Goal: Task Accomplishment & Management: Manage account settings

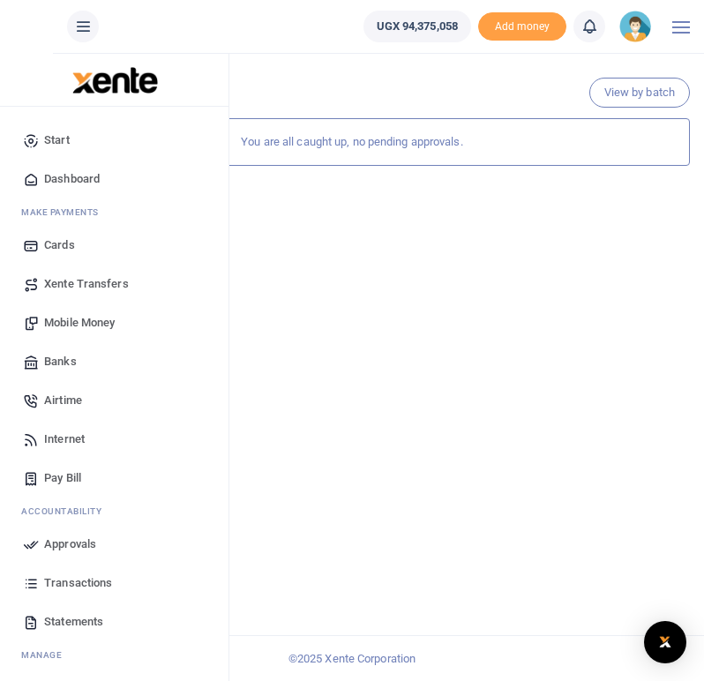
click at [78, 586] on span "Transactions" at bounding box center [78, 583] width 68 height 18
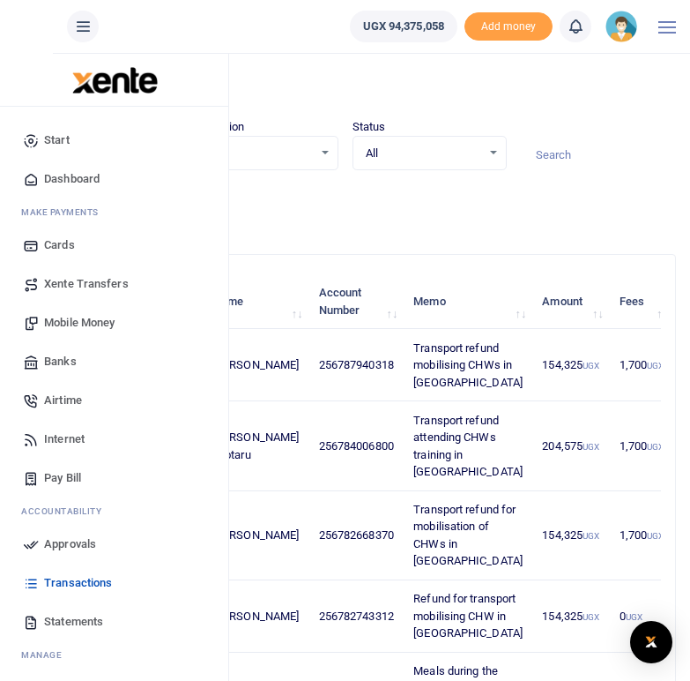
click at [74, 323] on span "Mobile Money" at bounding box center [79, 323] width 71 height 18
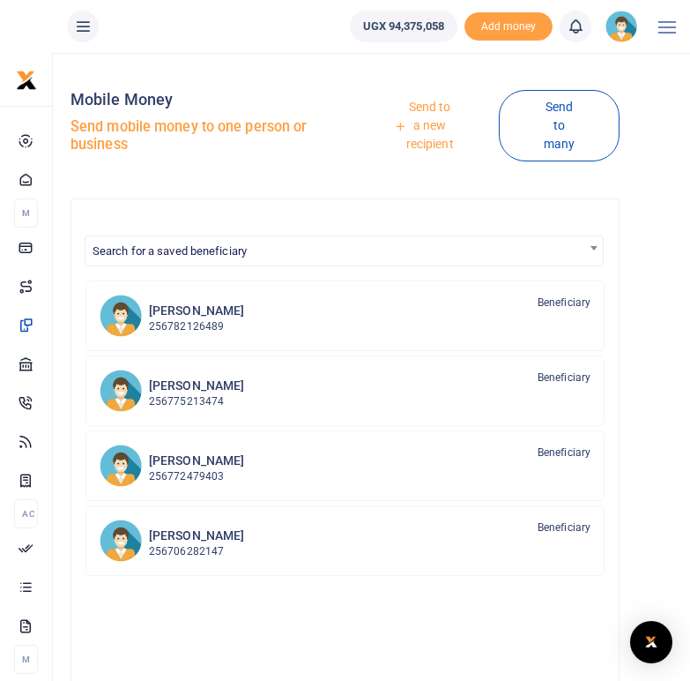
click at [434, 116] on link "Send to a new recipient" at bounding box center [424, 126] width 150 height 69
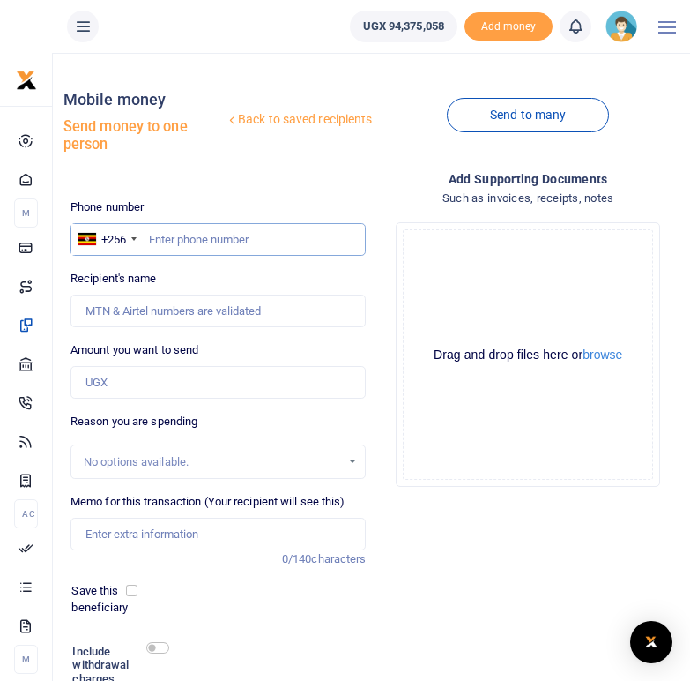
click at [184, 239] on input "text" at bounding box center [219, 240] width 296 height 34
type input "0782663159"
type input "Peter Ssebutinde"
type input "0782663159"
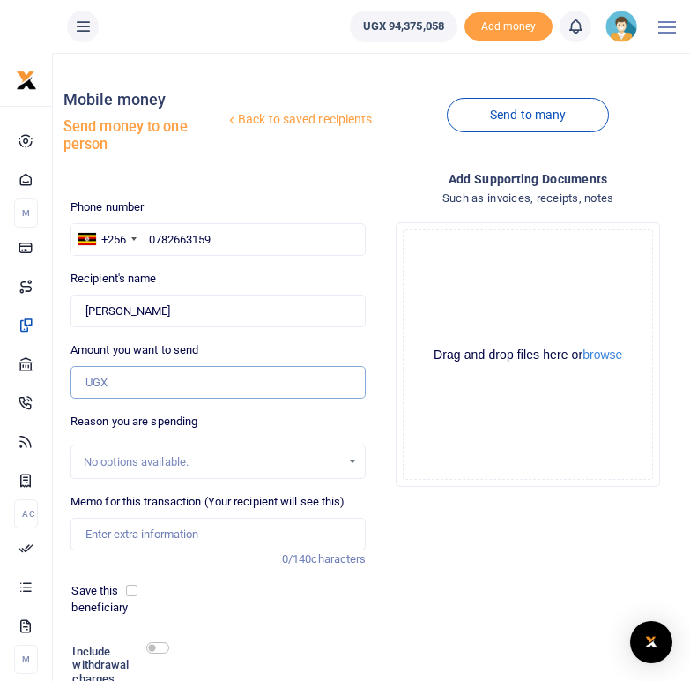
click at [125, 376] on input "Amount you want to send" at bounding box center [219, 383] width 296 height 34
type input "200,000"
click at [235, 596] on div "Save this beneficiary" at bounding box center [207, 599] width 286 height 34
click at [162, 535] on input "Memo for this transaction (Your recipient will see this)" at bounding box center [219, 535] width 296 height 34
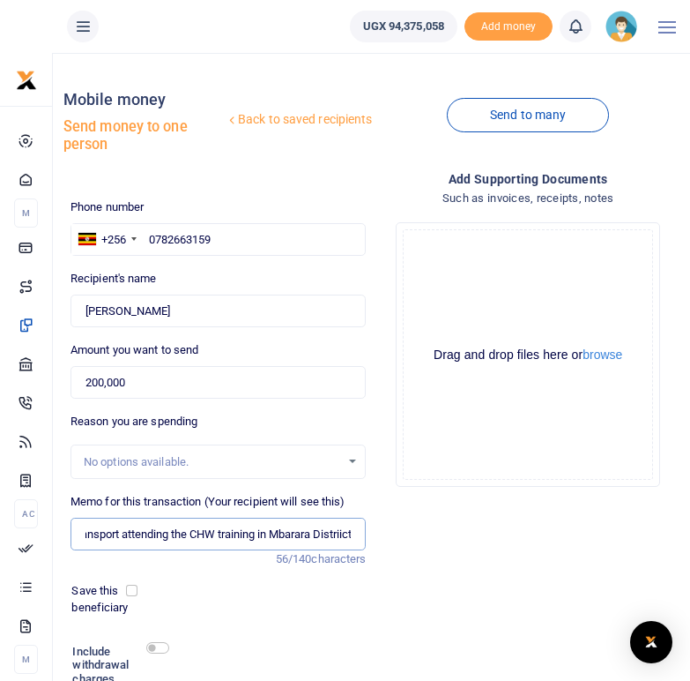
scroll to position [0, 22]
click at [347, 540] on input "Transport attending the CHW training in Mbarara Distriict" at bounding box center [219, 535] width 296 height 34
click at [343, 538] on input "Transport attending the CHW training in Mbarara Distriict" at bounding box center [219, 535] width 296 height 34
type input "Transport attending the CHW training in Mbarara District"
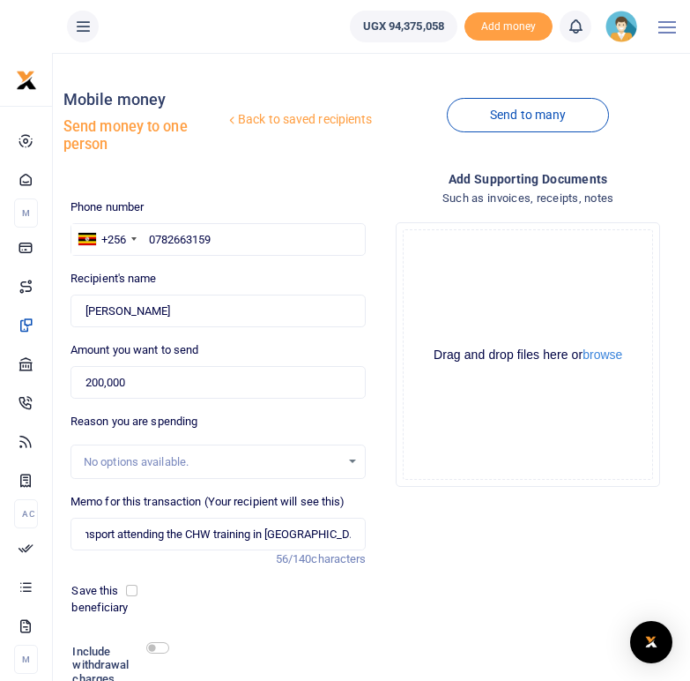
scroll to position [0, 0]
click at [340, 604] on div "Save this beneficiary" at bounding box center [207, 599] width 286 height 34
click at [159, 652] on input "checkbox" at bounding box center [157, 647] width 23 height 11
checkbox input "true"
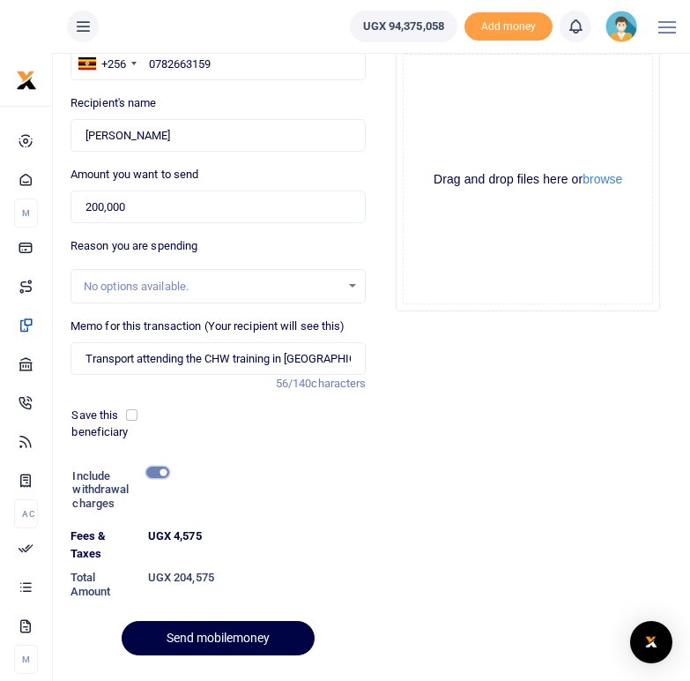
scroll to position [176, 0]
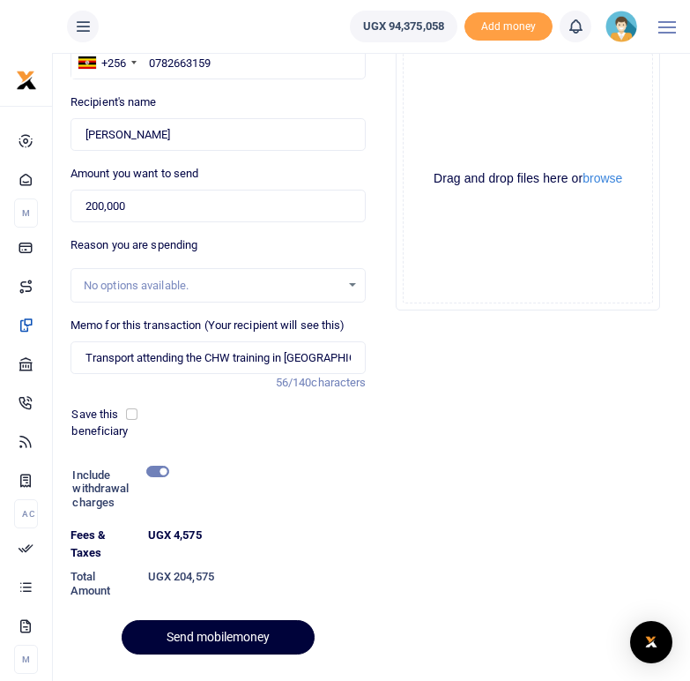
click at [215, 637] on button "Send mobilemoney" at bounding box center [218, 637] width 193 height 34
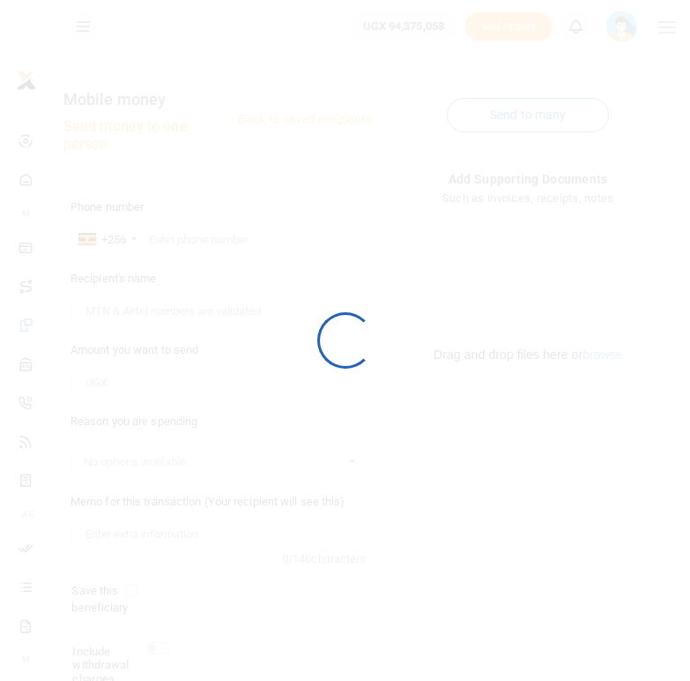
scroll to position [145, 0]
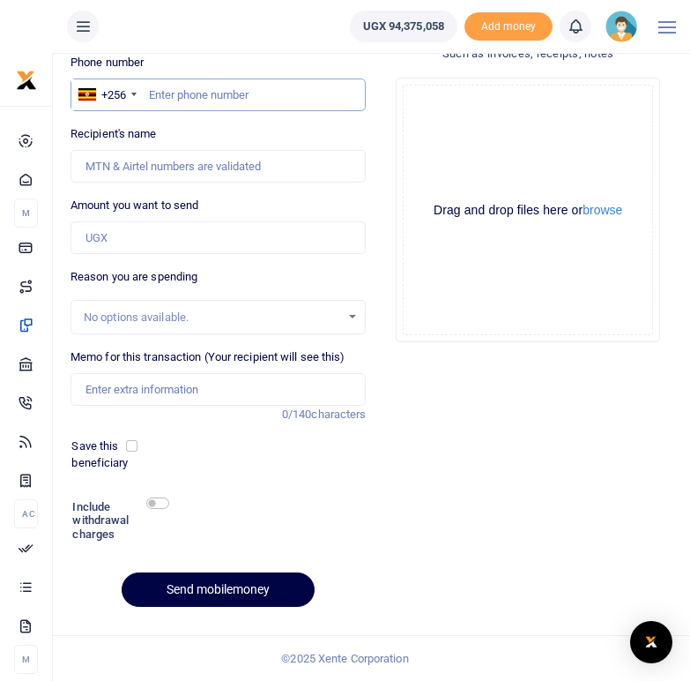
click at [190, 98] on input "text" at bounding box center [219, 95] width 296 height 34
type input "0782743312"
type input "Fredrick Kamugisha"
type input "0782743312"
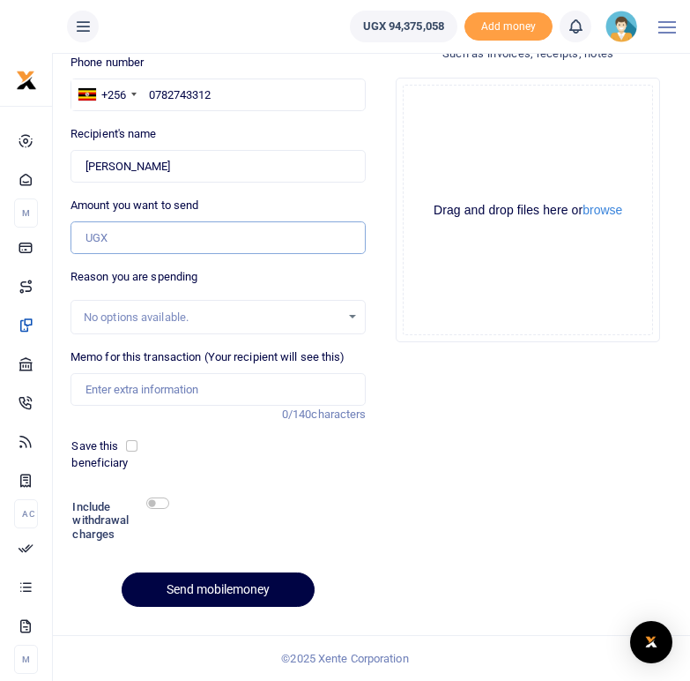
click at [112, 238] on input "Amount you want to send" at bounding box center [219, 238] width 296 height 34
type input "150,000"
click at [189, 298] on div "Reason you are spending No options available." at bounding box center [219, 301] width 296 height 66
click at [129, 387] on input "Memo for this transaction (Your recipient will see this)" at bounding box center [219, 390] width 296 height 34
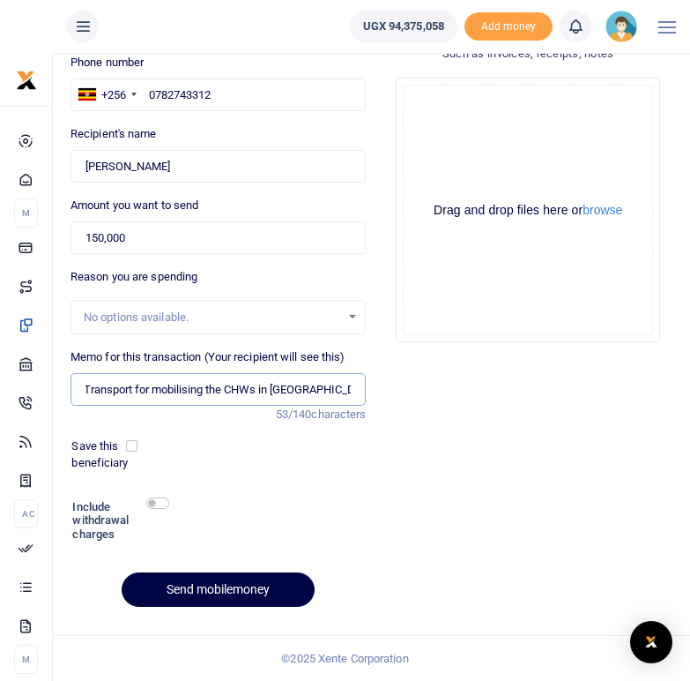
scroll to position [0, 5]
type input "Transport for mobilising the CHWs in Mbarara district"
click at [240, 502] on div at bounding box center [258, 523] width 180 height 56
click at [167, 503] on input "checkbox" at bounding box center [157, 502] width 23 height 11
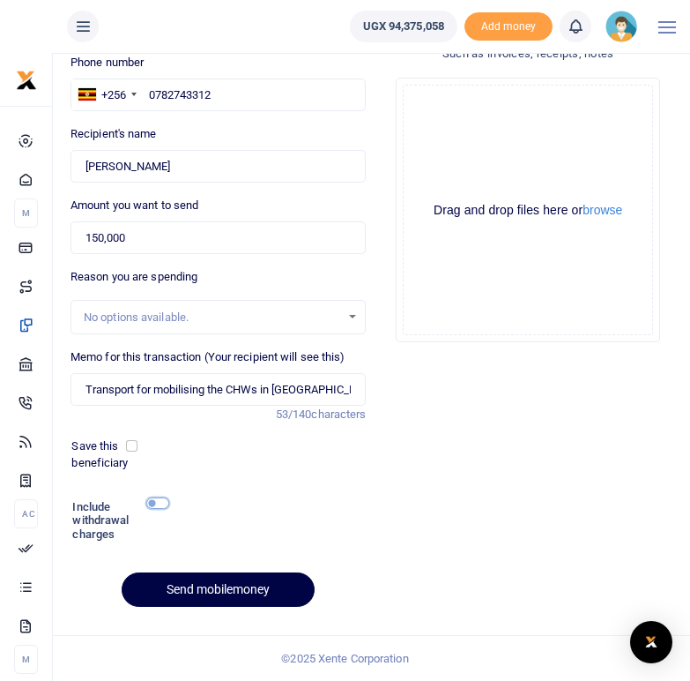
checkbox input "true"
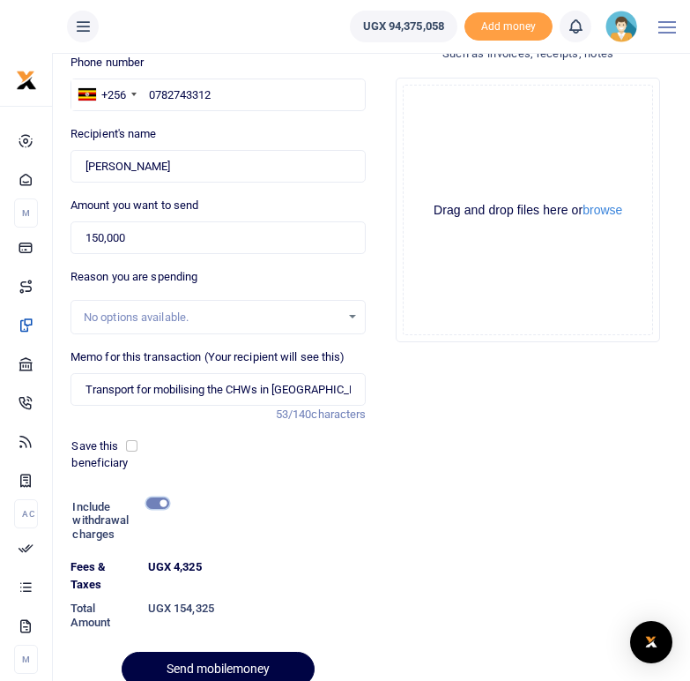
scroll to position [224, 0]
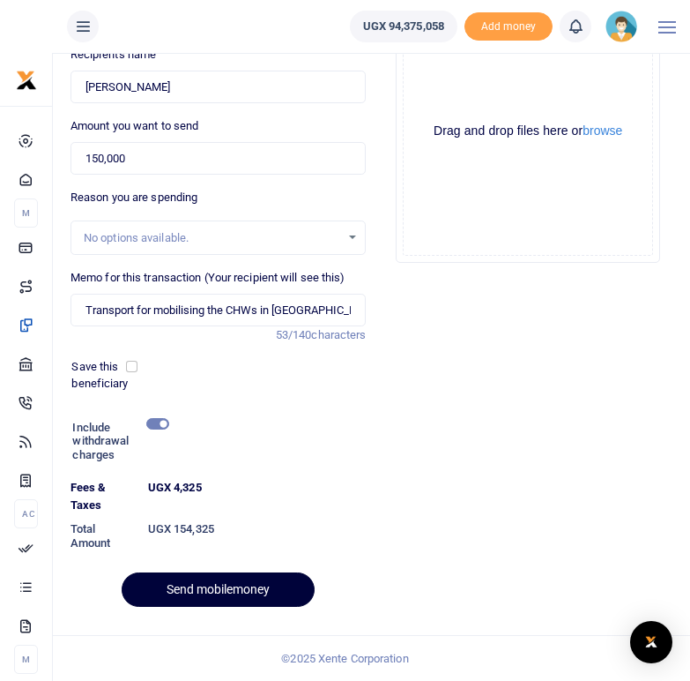
click at [243, 578] on button "Send mobilemoney" at bounding box center [218, 589] width 193 height 34
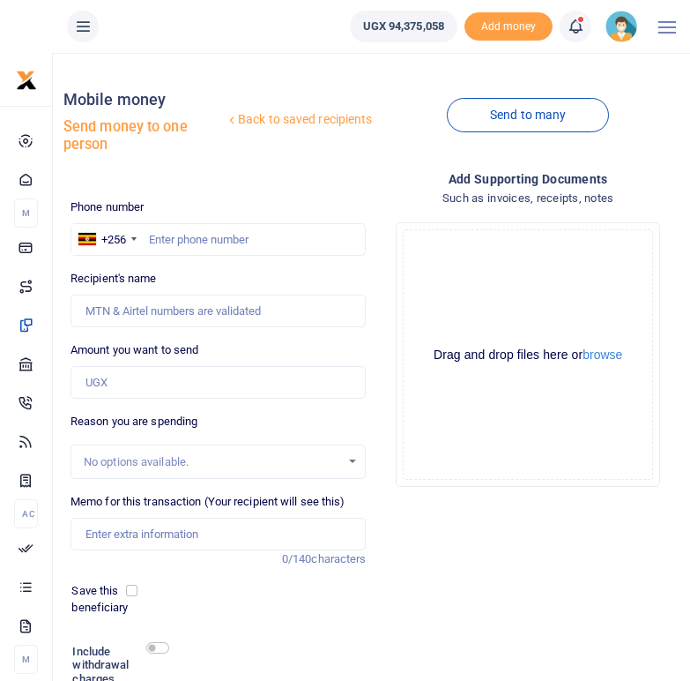
click at [585, 26] on span at bounding box center [585, 26] width 0 height 0
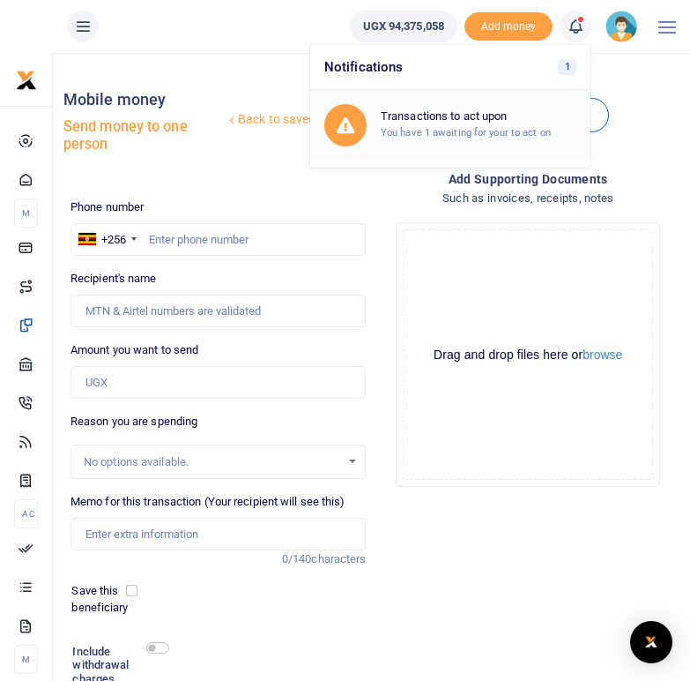
click at [459, 116] on h6 "Transactions to act upon" at bounding box center [479, 116] width 196 height 14
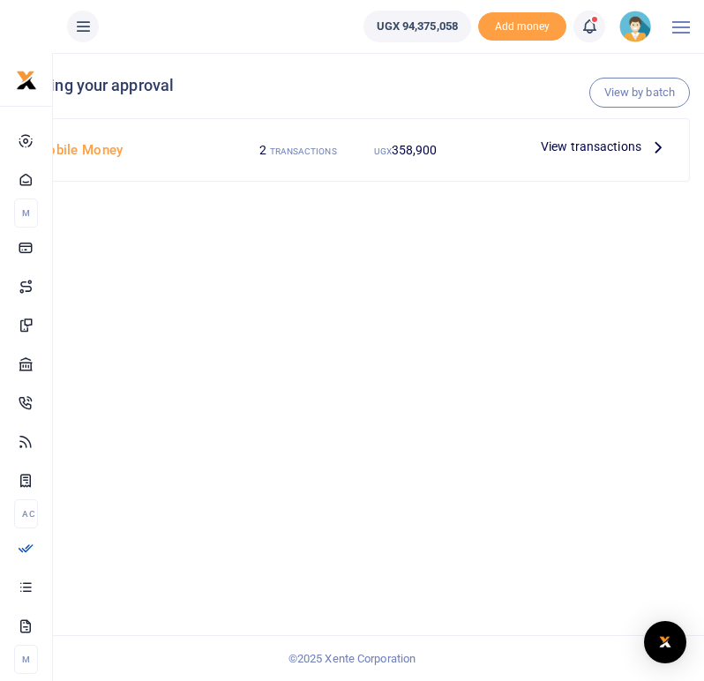
click at [654, 151] on icon at bounding box center [657, 146] width 19 height 19
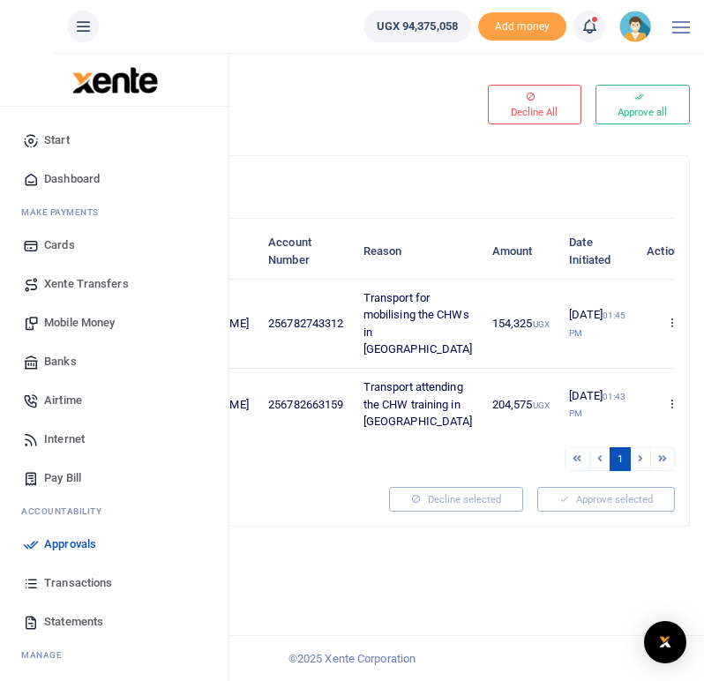
click at [84, 321] on span "Mobile Money" at bounding box center [79, 323] width 71 height 18
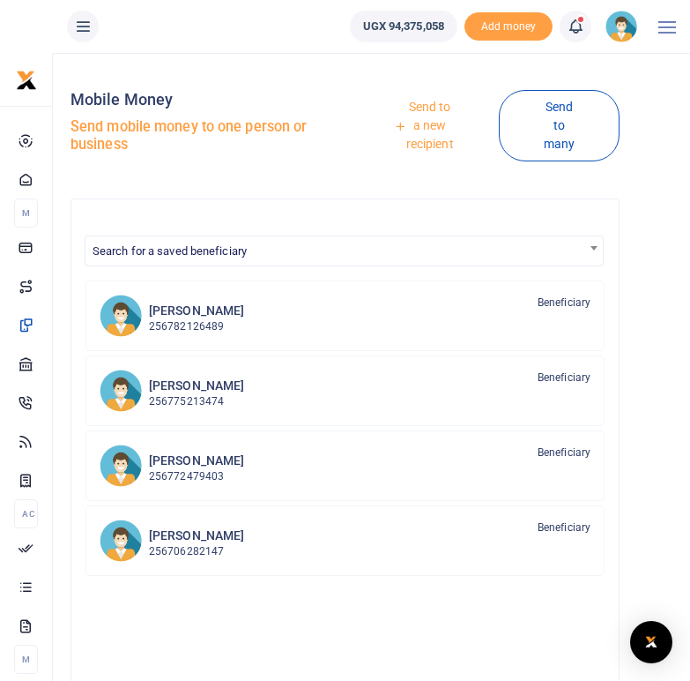
click at [431, 113] on link "Send to a new recipient" at bounding box center [424, 126] width 150 height 69
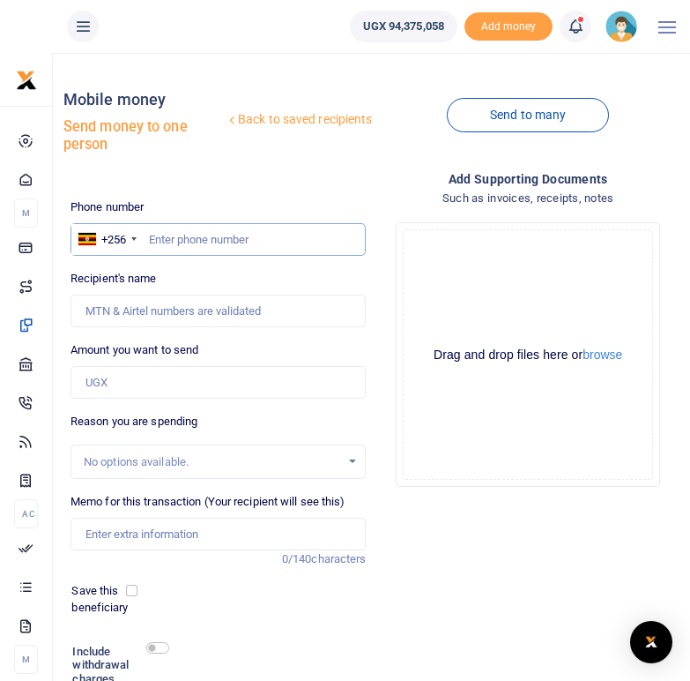
click at [156, 246] on input "text" at bounding box center [219, 240] width 296 height 34
paste input "0752846391"
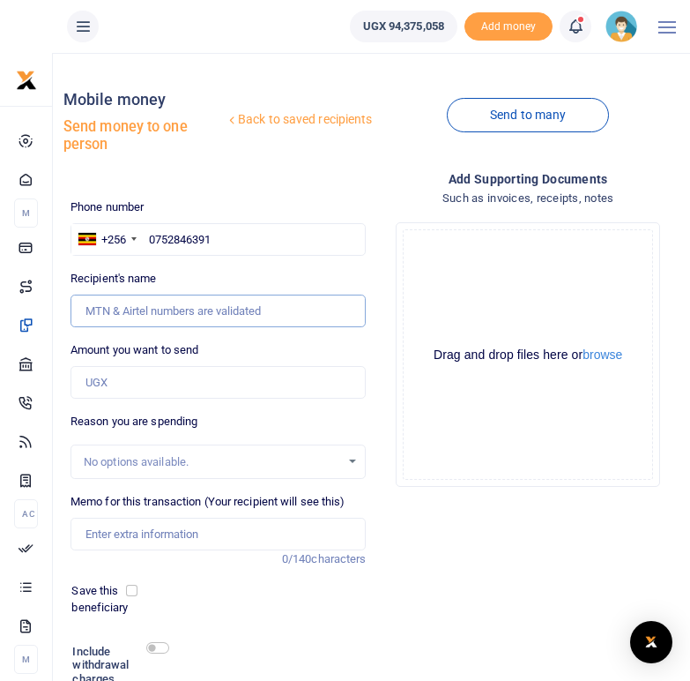
click at [154, 310] on input "Recipient's name" at bounding box center [219, 311] width 296 height 34
click at [272, 271] on div "Recipient's name Name is required." at bounding box center [219, 298] width 296 height 57
click at [228, 240] on input "0752846391" at bounding box center [219, 240] width 296 height 34
type input "0752846391"
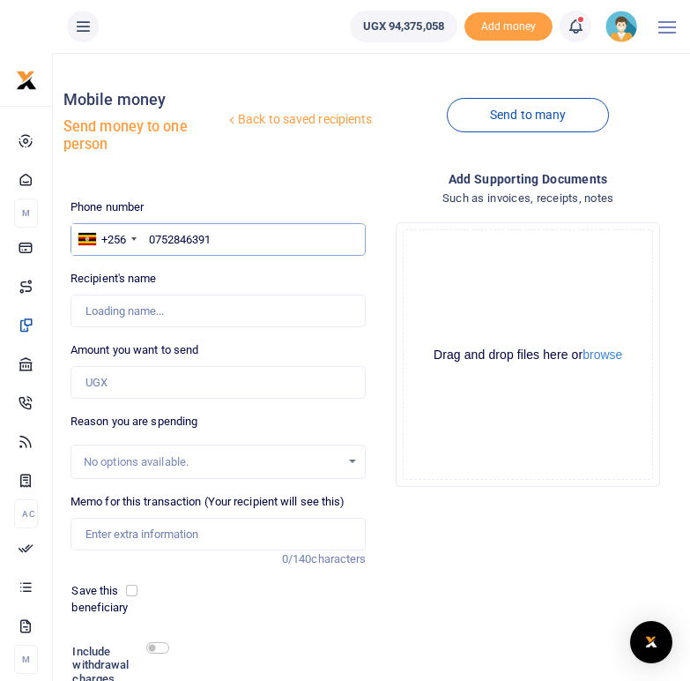
type input "Alfred Jatho"
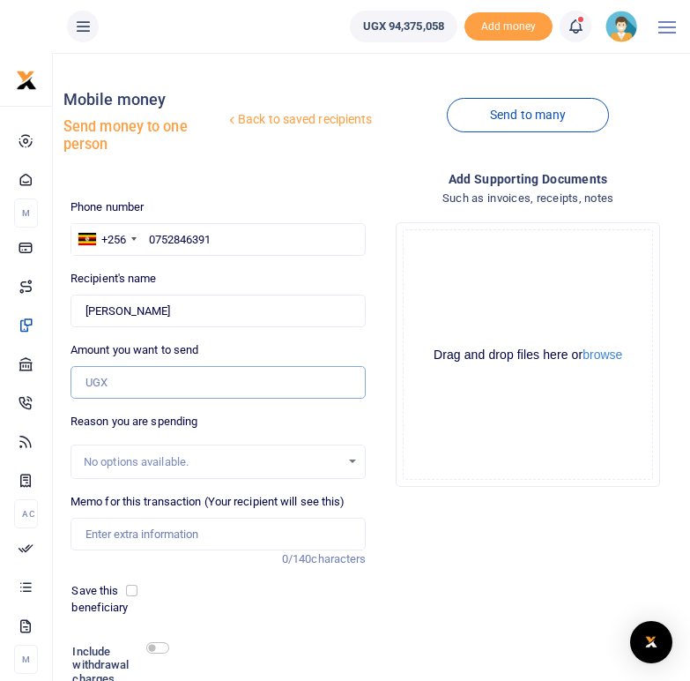
click at [122, 375] on input "Amount you want to send" at bounding box center [219, 383] width 296 height 34
type input "100,000"
click at [439, 545] on div "Add supporting Documents Such as invoices, receipts, notes Drop your files here…" at bounding box center [528, 467] width 310 height 596
click at [133, 526] on input "Memo for this transaction (Your recipient will see this)" at bounding box center [219, 535] width 296 height 34
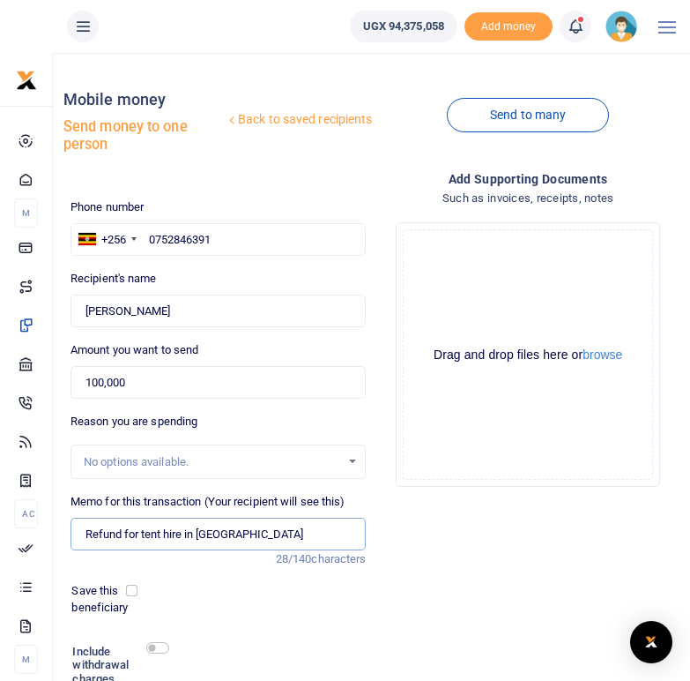
type input "Refund for tent hire in Arua"
click at [487, 590] on div "Add supporting Documents Such as invoices, receipts, notes Drop your files here…" at bounding box center [528, 467] width 310 height 596
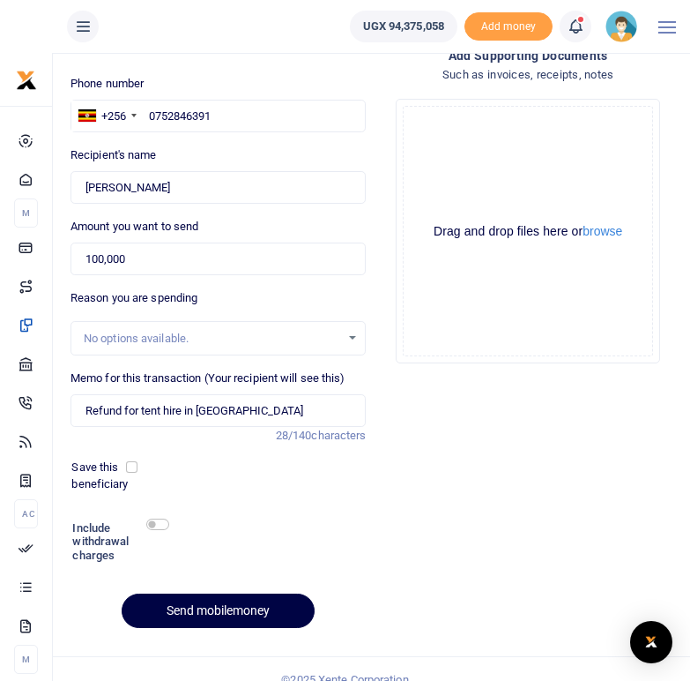
scroll to position [145, 0]
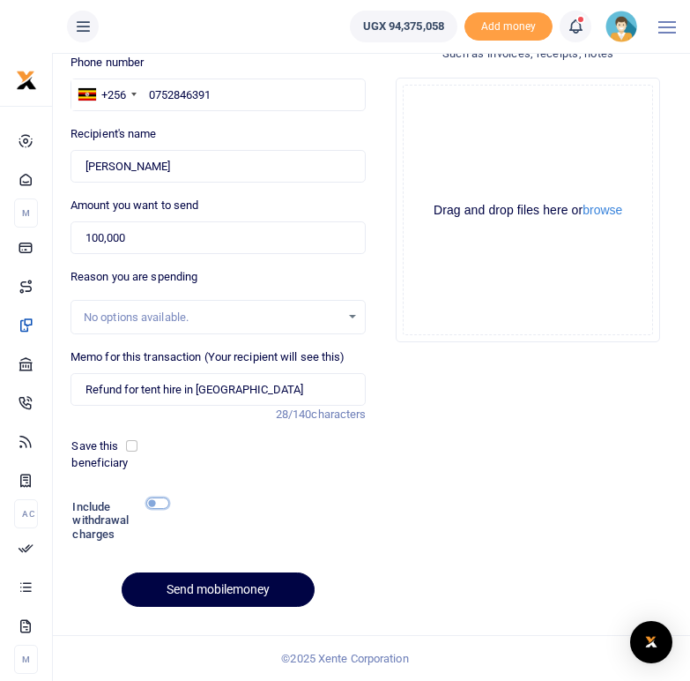
click at [163, 499] on input "checkbox" at bounding box center [157, 502] width 23 height 11
checkbox input "true"
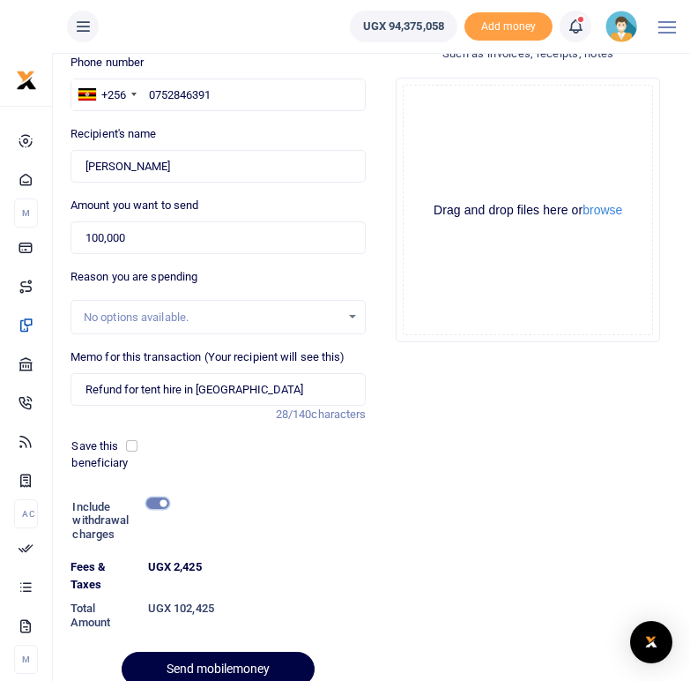
scroll to position [224, 0]
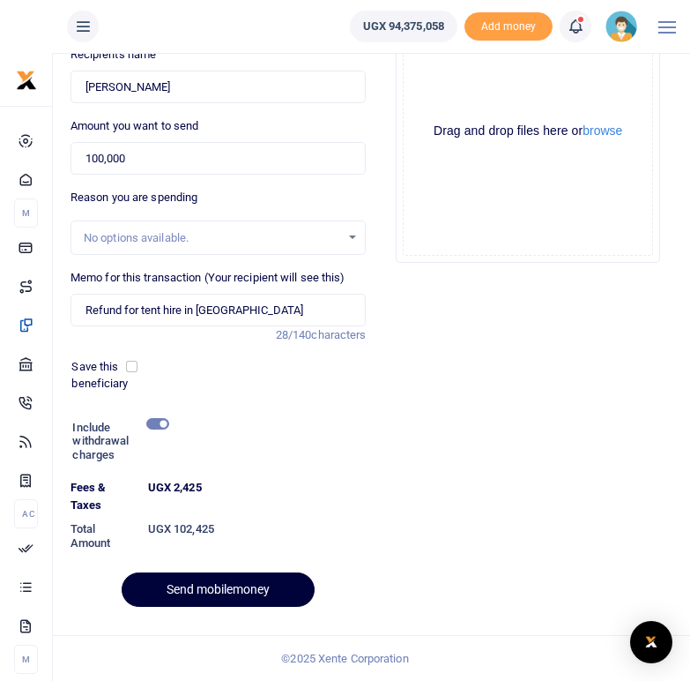
click at [209, 593] on button "Send mobilemoney" at bounding box center [218, 589] width 193 height 34
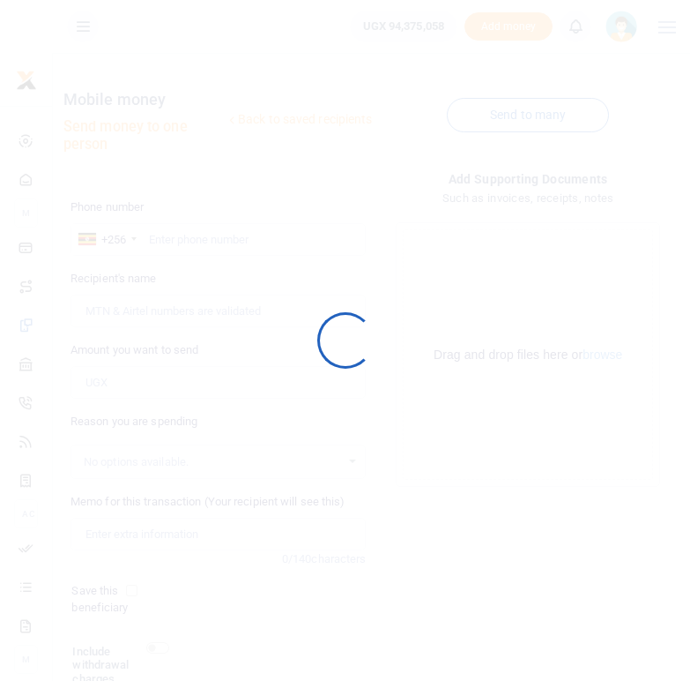
scroll to position [145, 0]
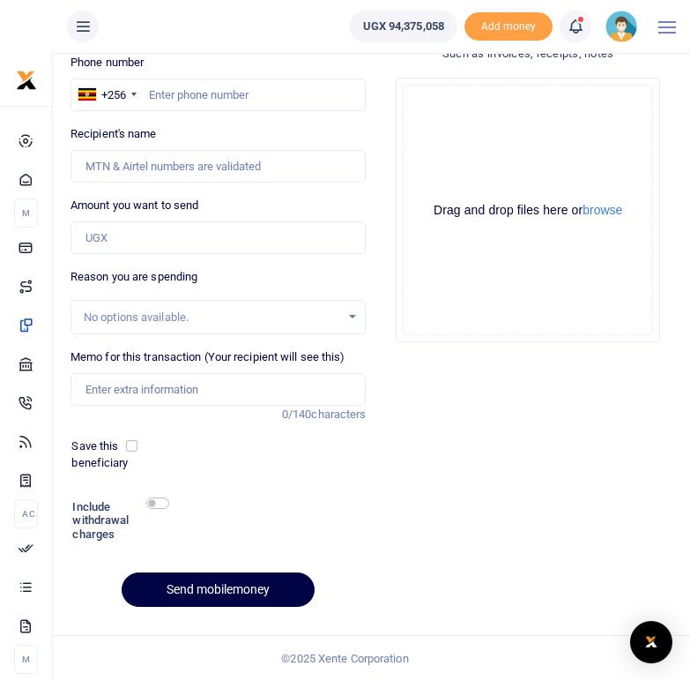
click at [578, 24] on icon at bounding box center [576, 26] width 18 height 19
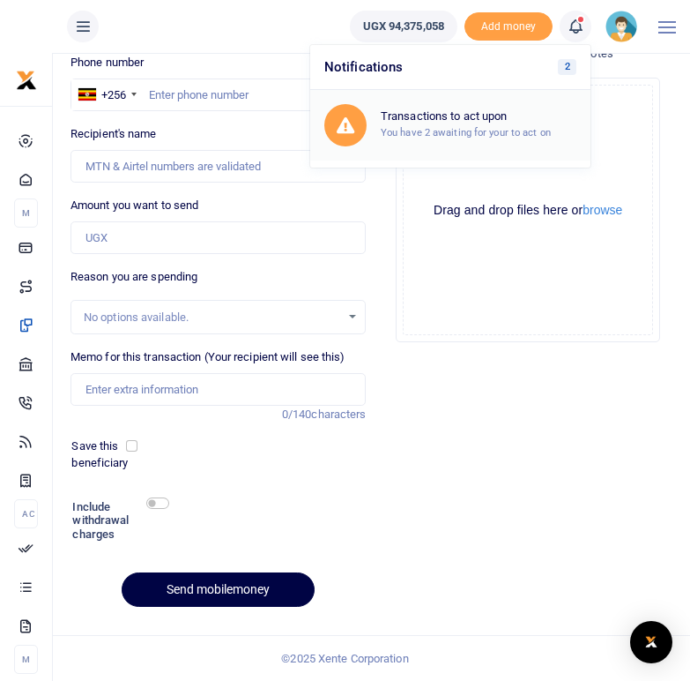
click at [471, 114] on h6 "Transactions to act upon" at bounding box center [479, 116] width 196 height 14
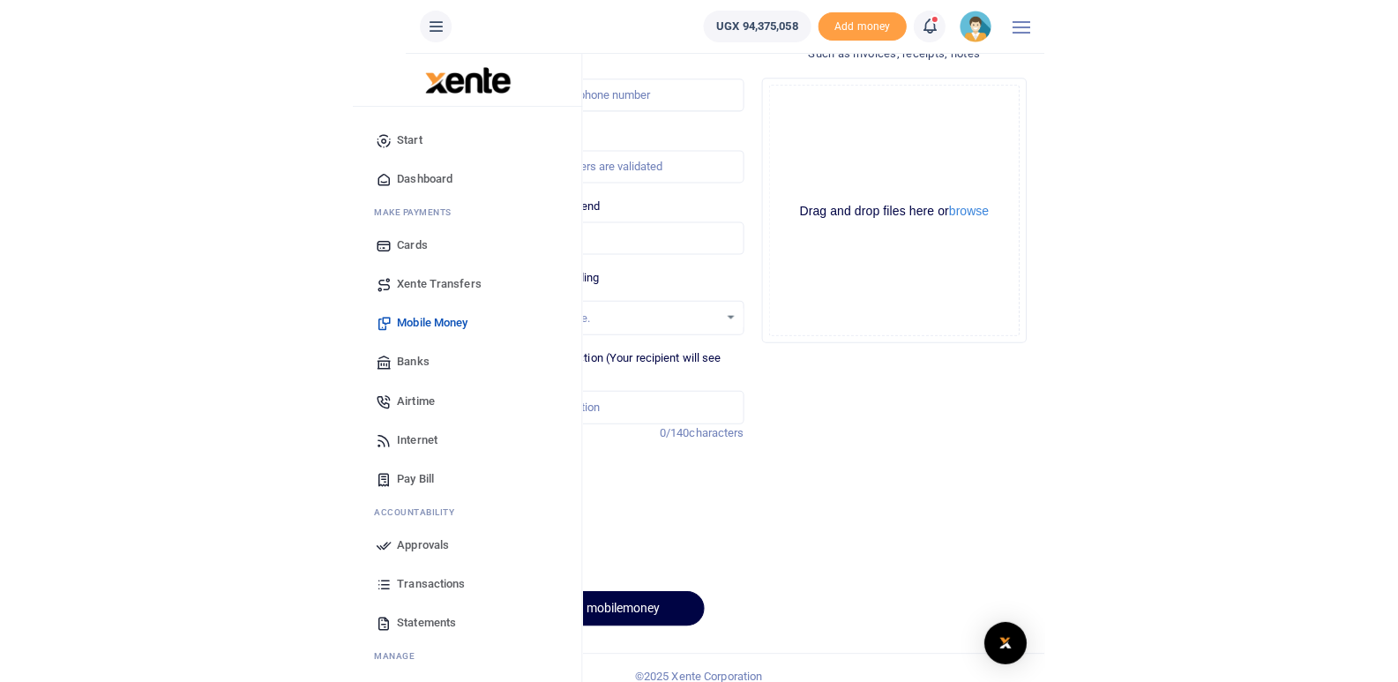
scroll to position [82, 0]
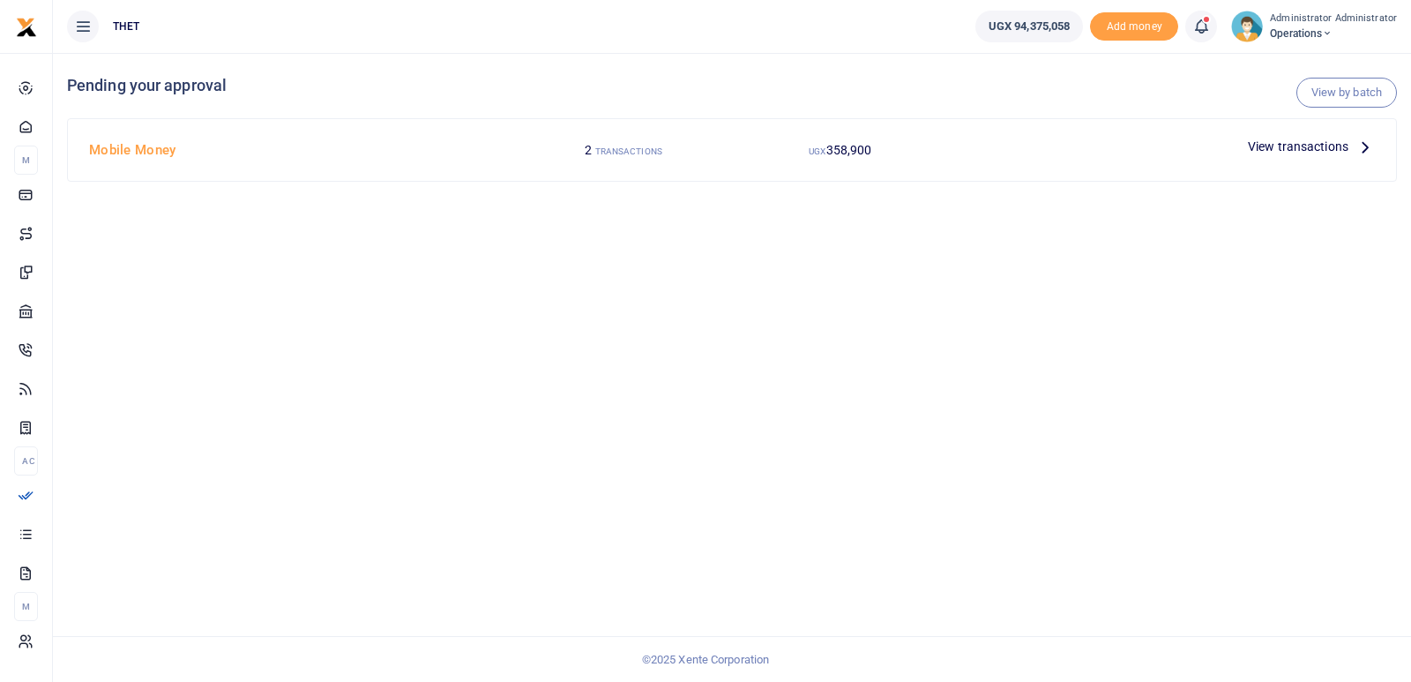
click at [1363, 145] on icon at bounding box center [1364, 146] width 19 height 19
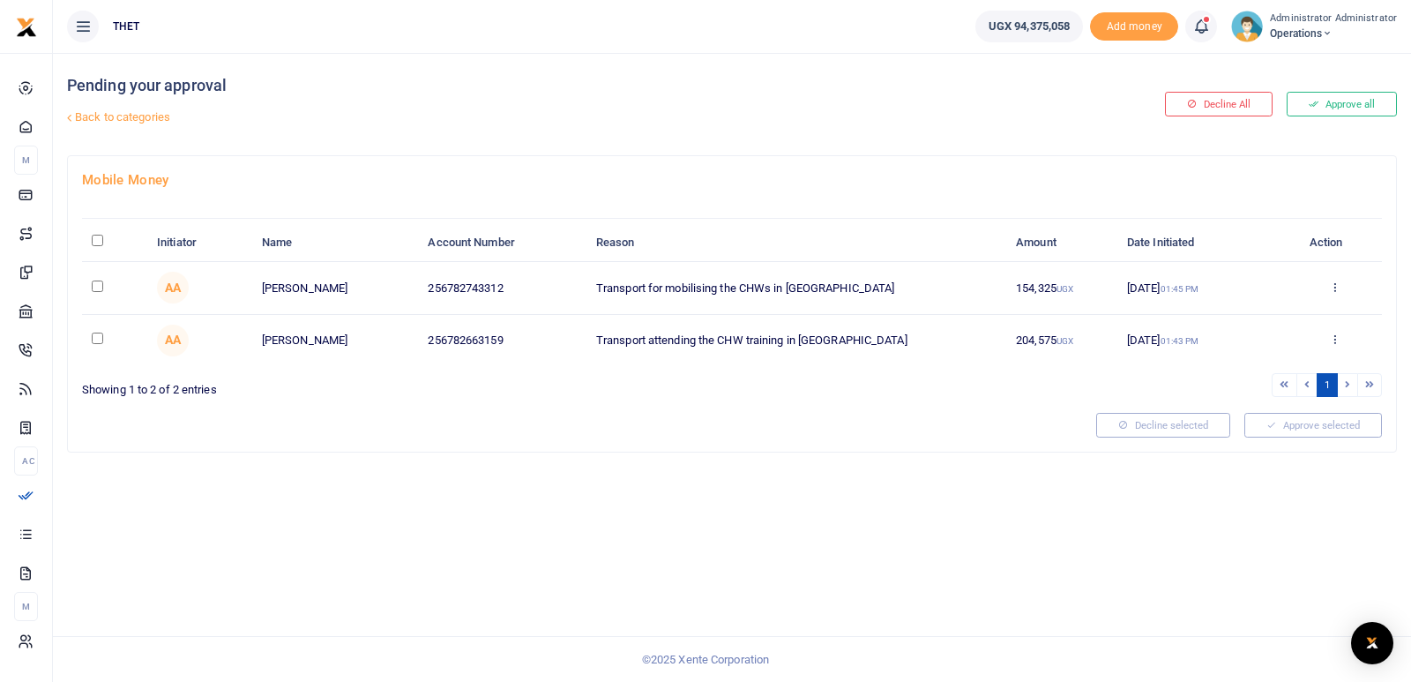
click at [1208, 26] on icon at bounding box center [1201, 26] width 18 height 19
click at [1078, 124] on div "Transactions to act upon You have 2 awaiting for your to act on" at bounding box center [1104, 124] width 196 height 31
click at [1204, 30] on icon at bounding box center [1201, 26] width 18 height 19
click at [1086, 122] on h6 "Transactions to act upon" at bounding box center [1104, 116] width 196 height 14
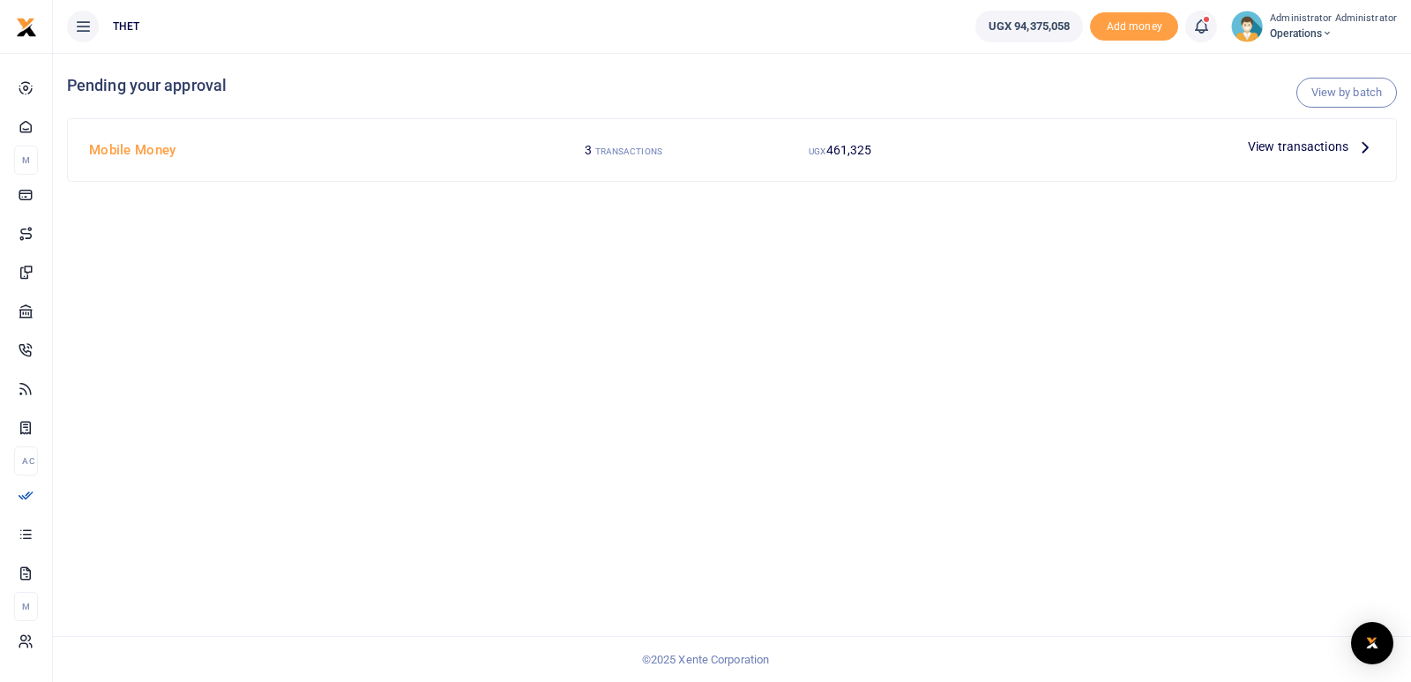
click at [1366, 149] on icon at bounding box center [1364, 146] width 19 height 19
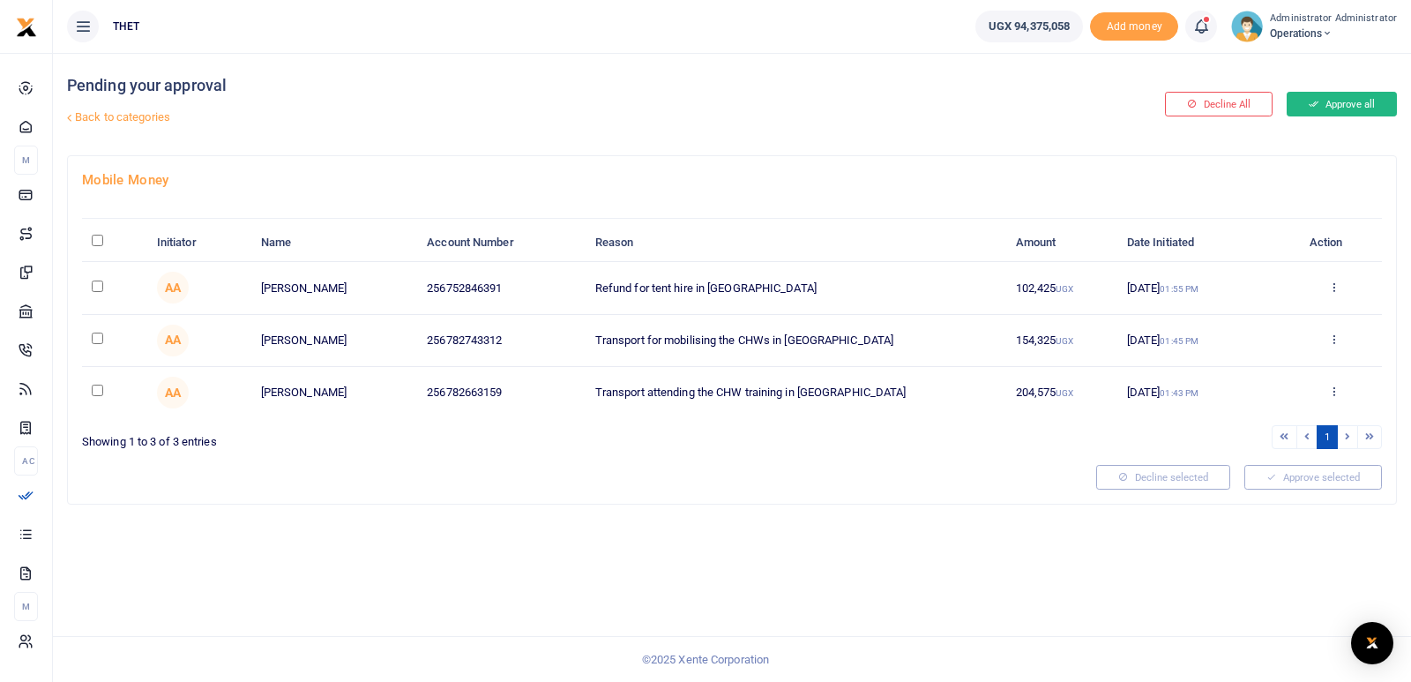
click at [1353, 102] on button "Approve all" at bounding box center [1341, 104] width 110 height 25
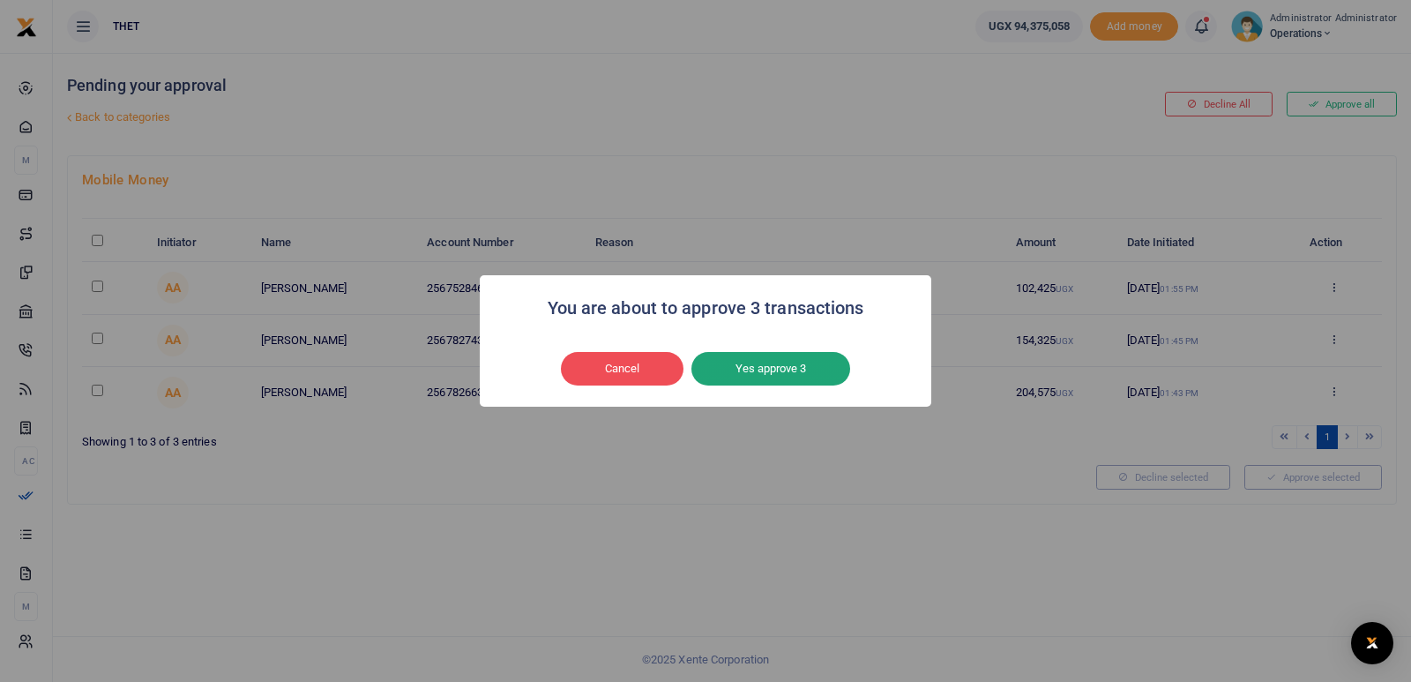
click at [779, 372] on button "Yes approve 3" at bounding box center [770, 369] width 159 height 34
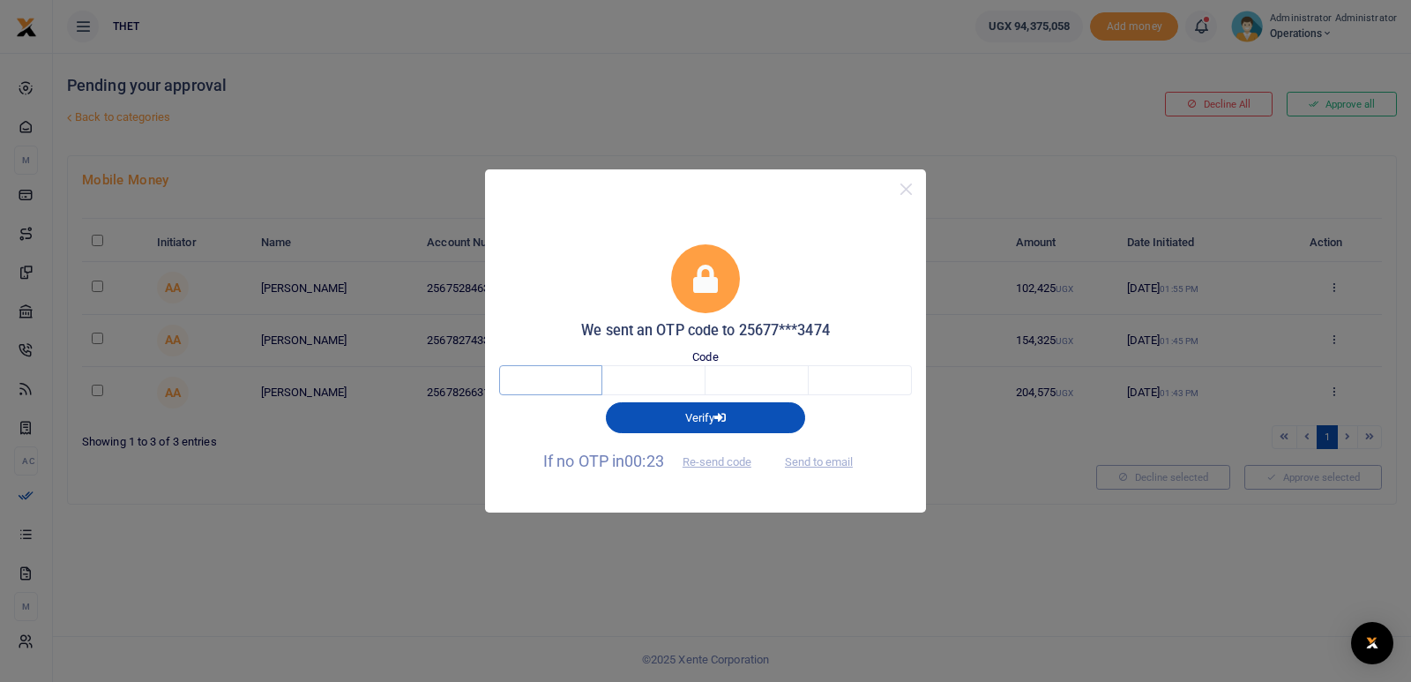
click at [563, 376] on input "text" at bounding box center [550, 380] width 103 height 30
type input "8"
type input "5"
type input "7"
type input "9"
